Goal: Find specific fact: Find specific fact

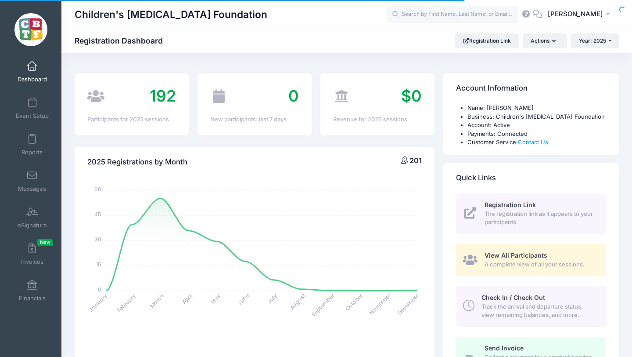
select select
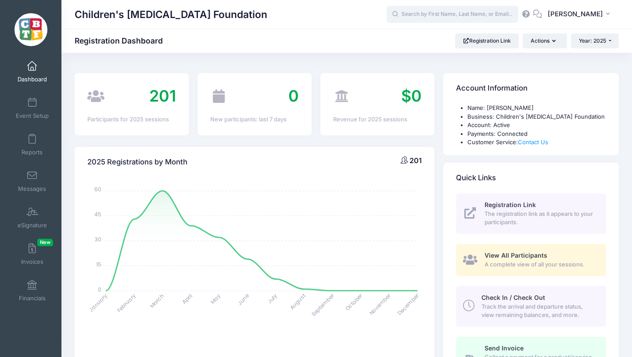
click at [437, 12] on input "text" at bounding box center [453, 15] width 132 height 18
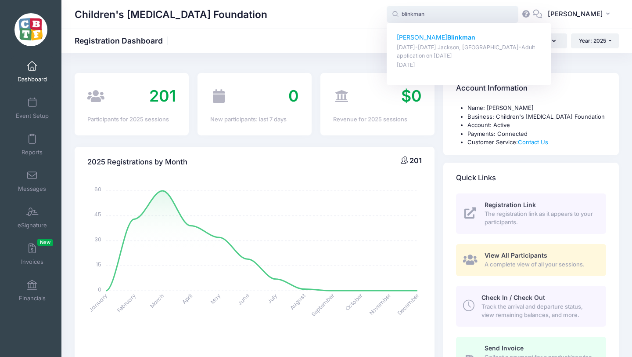
click at [432, 35] on p "[PERSON_NAME]" at bounding box center [469, 37] width 145 height 9
type input "[PERSON_NAME] ([DATE]-[DATE] [PERSON_NAME], [GEOGRAPHIC_DATA]-Adult application…"
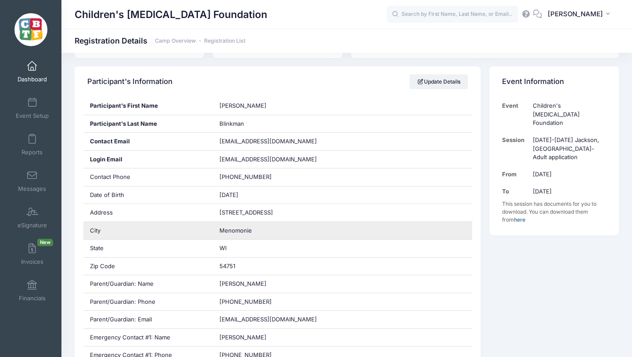
scroll to position [143, 0]
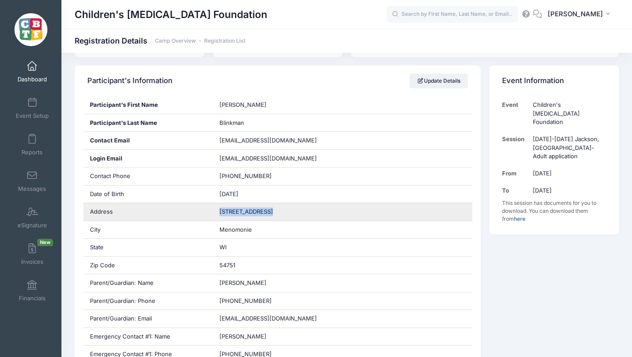
drag, startPoint x: 216, startPoint y: 209, endPoint x: 274, endPoint y: 213, distance: 58.1
click at [274, 213] on div "2109 Hillview Dr" at bounding box center [342, 212] width 259 height 18
copy span "2109 Hillview Dr"
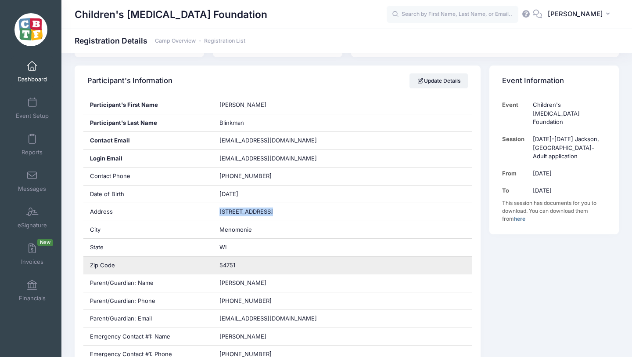
scroll to position [166, 0]
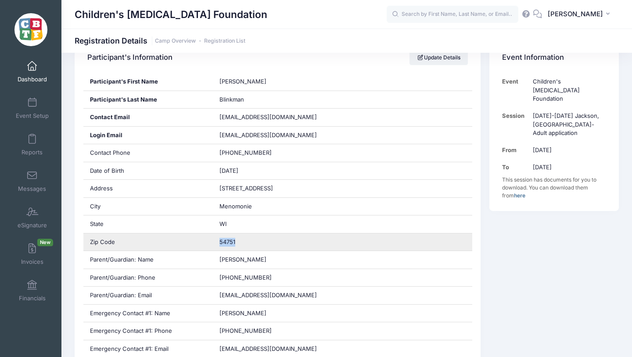
drag, startPoint x: 241, startPoint y: 241, endPoint x: 216, endPoint y: 239, distance: 25.5
click at [216, 239] on div "54751" at bounding box center [342, 242] width 259 height 18
copy span "54751"
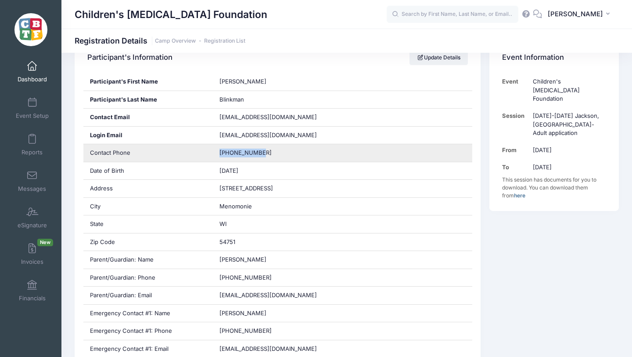
drag, startPoint x: 214, startPoint y: 153, endPoint x: 267, endPoint y: 153, distance: 53.6
click at [267, 153] on div "715-210-2814" at bounding box center [342, 153] width 259 height 18
copy span "715-210-2814"
